Goal: Task Accomplishment & Management: Use online tool/utility

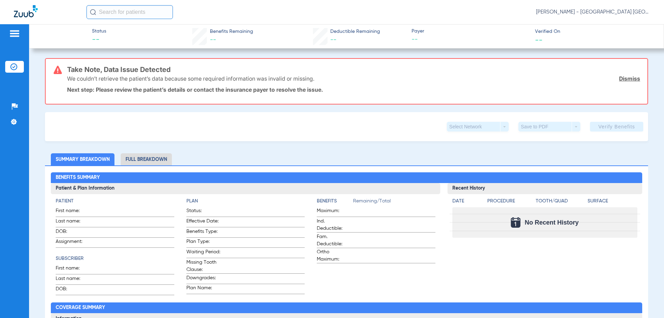
click at [201, 103] on div "Take Note, Data Issue Detected We couldn’t retrieve the patient’s data because …" at bounding box center [353, 81] width 573 height 45
click at [619, 78] on link "Dismiss" at bounding box center [629, 78] width 21 height 7
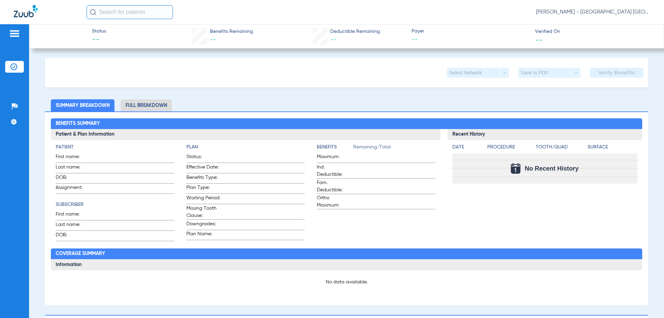
click at [7, 65] on li "Insurance Verification" at bounding box center [14, 67] width 19 height 12
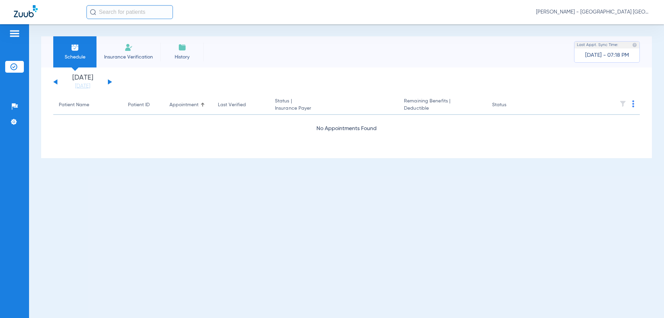
click at [110, 80] on div "[DATE] [DATE] [DATE] [DATE] [DATE] [DATE] [DATE] [DATE] [DATE] [DATE] [DATE] [D…" at bounding box center [82, 81] width 59 height 15
click at [109, 84] on div "[DATE] [DATE] [DATE] [DATE] [DATE] [DATE] [DATE] [DATE] [DATE] [DATE] [DATE] [D…" at bounding box center [82, 81] width 59 height 15
click at [109, 82] on button at bounding box center [110, 81] width 4 height 5
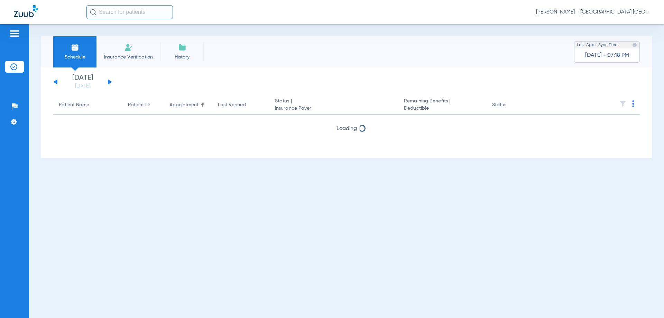
click at [109, 82] on button at bounding box center [110, 81] width 4 height 5
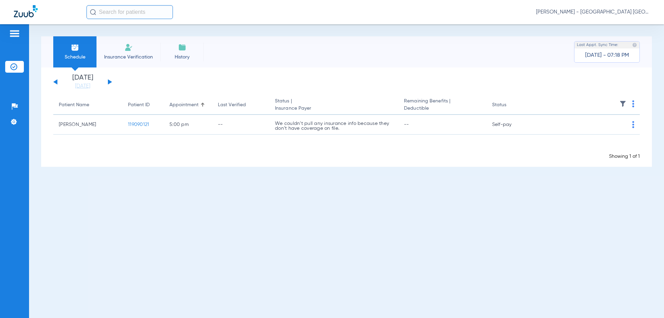
click at [632, 101] on img at bounding box center [633, 103] width 2 height 7
click at [602, 132] on span "Verify All" at bounding box center [607, 131] width 41 height 5
click at [633, 104] on img at bounding box center [633, 103] width 2 height 7
click at [607, 130] on span "Verify All" at bounding box center [607, 131] width 41 height 5
click at [633, 105] on img at bounding box center [633, 103] width 2 height 7
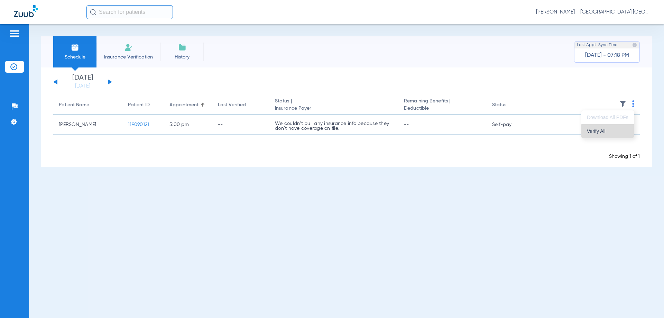
click at [617, 132] on span "Verify All" at bounding box center [607, 131] width 41 height 5
click at [636, 107] on th at bounding box center [586, 104] width 107 height 19
click at [633, 103] on th at bounding box center [586, 104] width 107 height 19
click at [630, 105] on th at bounding box center [586, 104] width 107 height 19
click at [632, 104] on th at bounding box center [586, 104] width 107 height 19
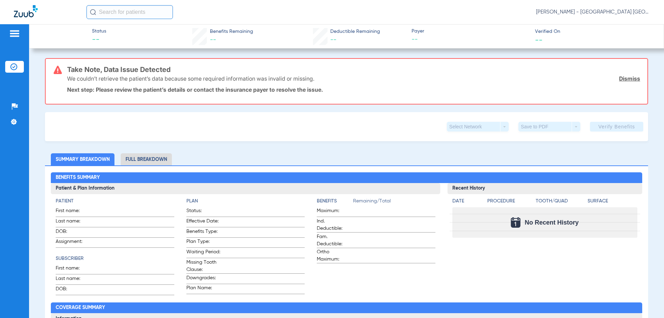
click at [623, 79] on link "Dismiss" at bounding box center [629, 78] width 21 height 7
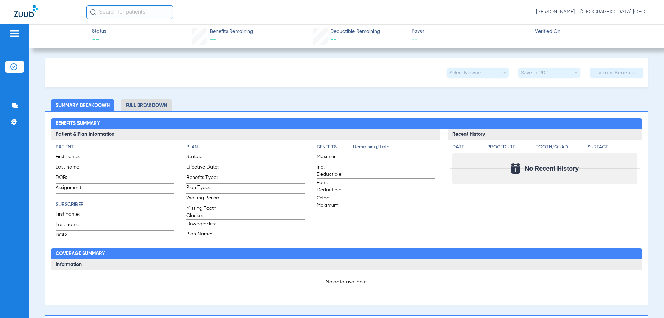
click at [28, 70] on div "Patients Insurance Verification Setup Help Center Settings" at bounding box center [14, 183] width 29 height 318
click at [8, 68] on li "Insurance Verification" at bounding box center [14, 67] width 19 height 12
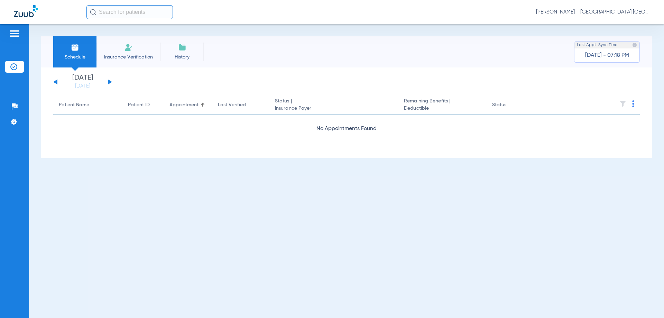
click at [111, 80] on div "[DATE] [DATE] [DATE] [DATE] [DATE] [DATE] [DATE] [DATE] [DATE] [DATE] [DATE] [D…" at bounding box center [82, 81] width 59 height 15
click at [109, 81] on button at bounding box center [110, 81] width 4 height 5
click at [110, 81] on div "[DATE] [DATE] [DATE] [DATE] [DATE] [DATE] [DATE] [DATE] [DATE] [DATE] [DATE] [D…" at bounding box center [82, 81] width 59 height 15
click at [109, 81] on button at bounding box center [110, 81] width 4 height 5
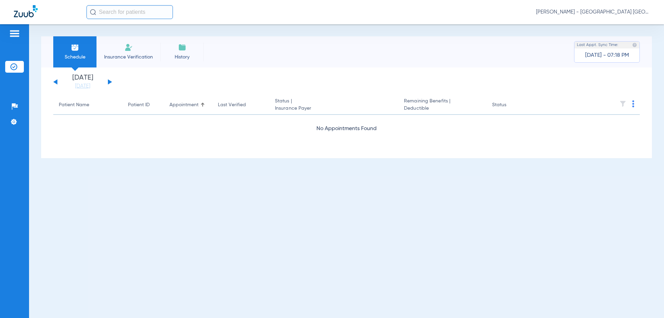
click at [109, 81] on button at bounding box center [110, 81] width 4 height 5
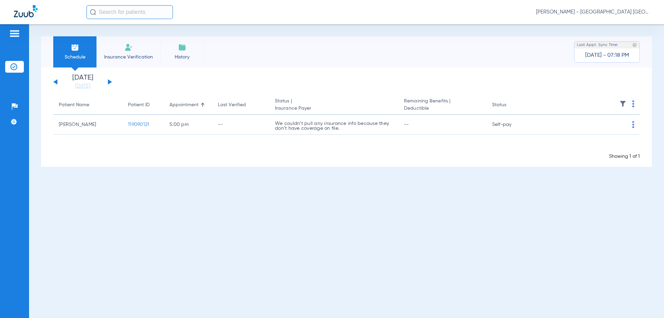
click at [633, 103] on img at bounding box center [633, 103] width 2 height 7
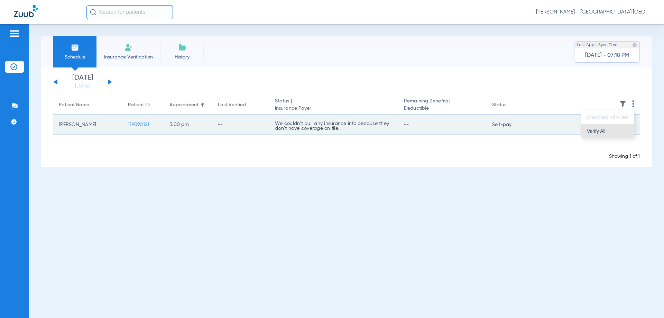
click at [603, 130] on span "Verify All" at bounding box center [607, 131] width 41 height 5
